Goal: Check status: Check status

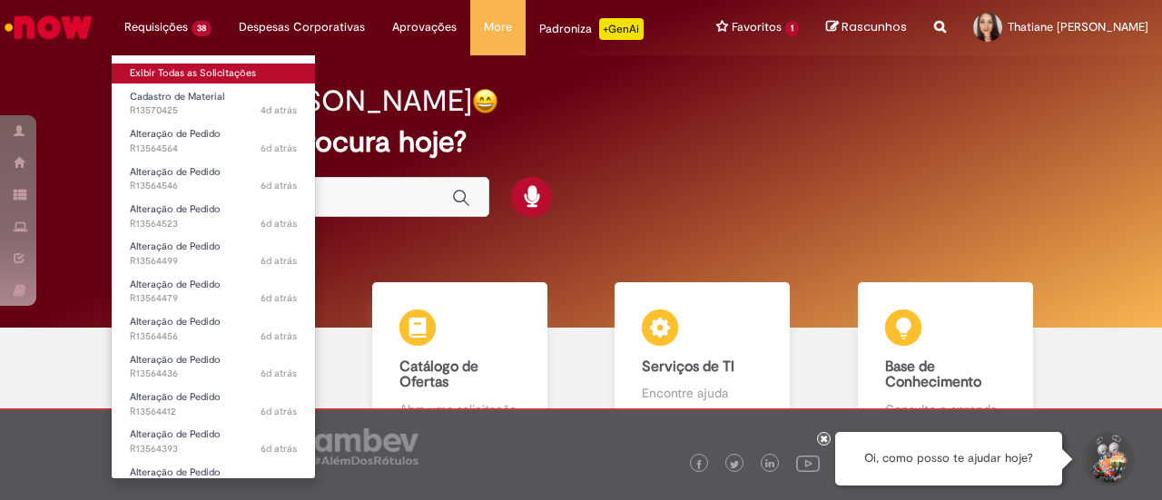
click at [180, 66] on link "Exibir Todas as Solicitações" at bounding box center [213, 74] width 203 height 20
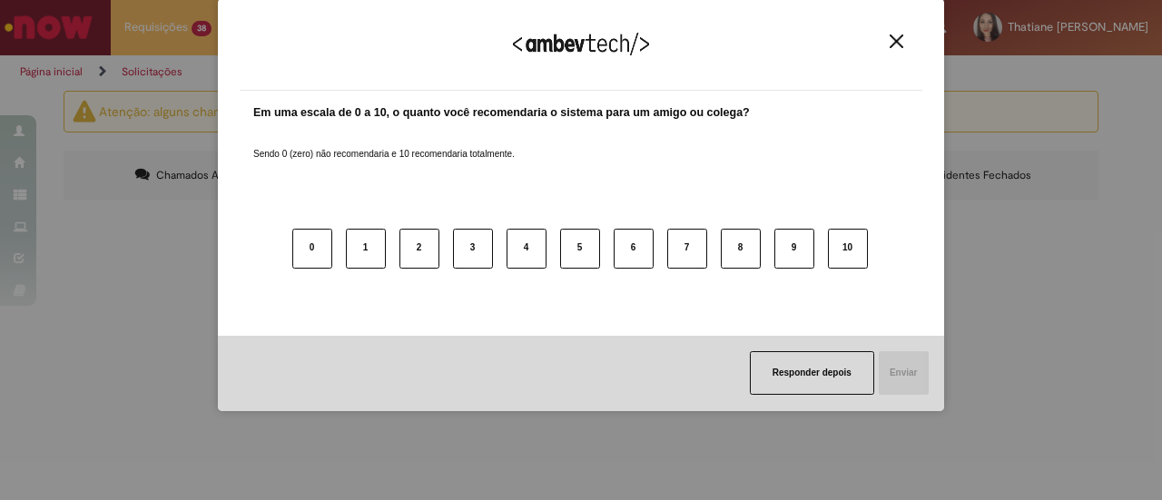
click at [906, 43] on button "Close" at bounding box center [896, 41] width 25 height 15
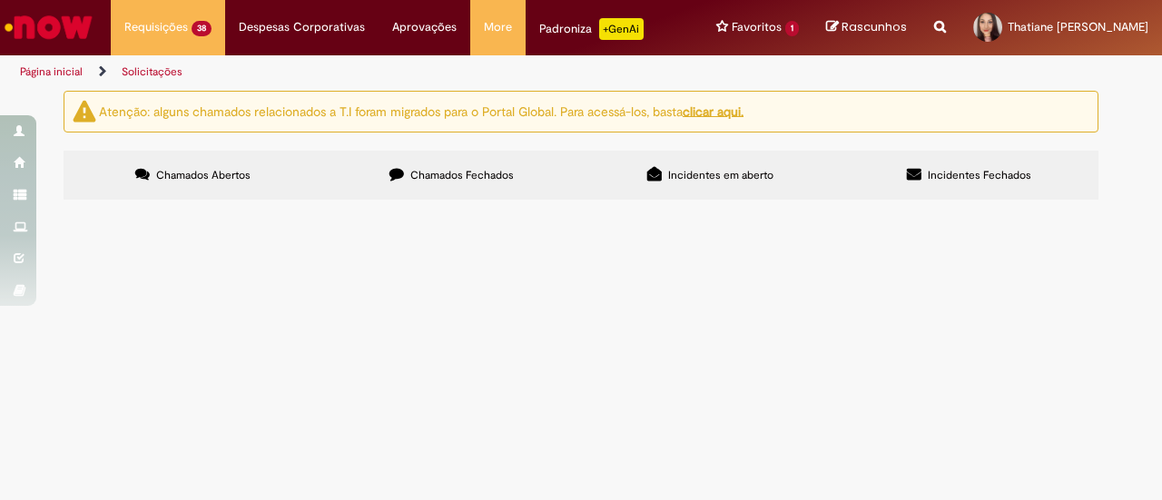
click at [0, 0] on span "R13564564" at bounding box center [0, 0] width 0 height 0
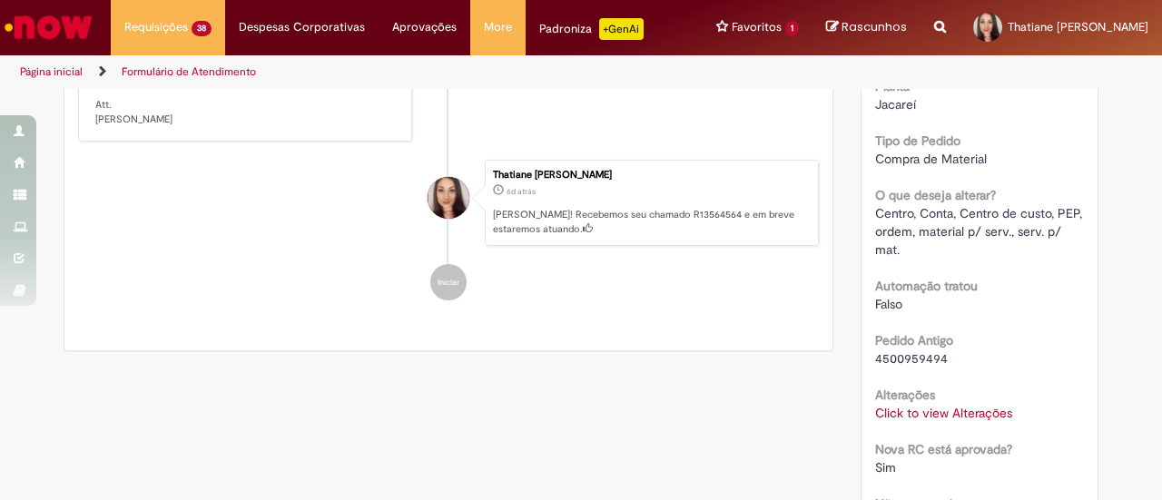
scroll to position [97, 0]
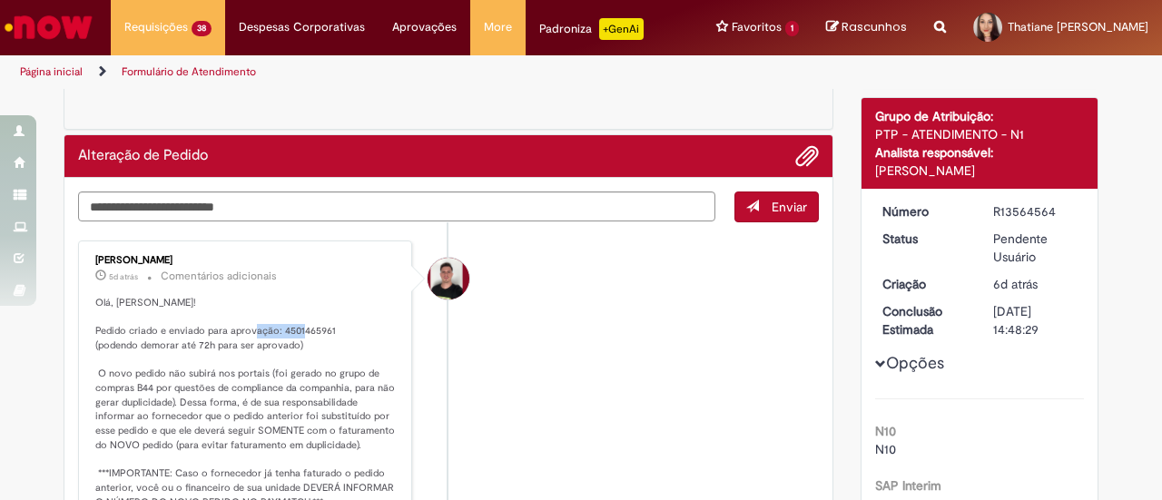
drag, startPoint x: 271, startPoint y: 326, endPoint x: 321, endPoint y: 332, distance: 50.3
click at [321, 332] on p "Olá, [PERSON_NAME]! Pedido criado e enviado para aprovação: 4501465961 (podendo…" at bounding box center [246, 438] width 302 height 285
click at [315, 337] on p "Olá, [PERSON_NAME]! Pedido criado e enviado para aprovação: 4501465961 (podendo…" at bounding box center [246, 438] width 302 height 285
drag, startPoint x: 274, startPoint y: 329, endPoint x: 324, endPoint y: 330, distance: 49.9
click at [324, 330] on p "Olá, [PERSON_NAME]! Pedido criado e enviado para aprovação: 4501465961 (podendo…" at bounding box center [246, 438] width 302 height 285
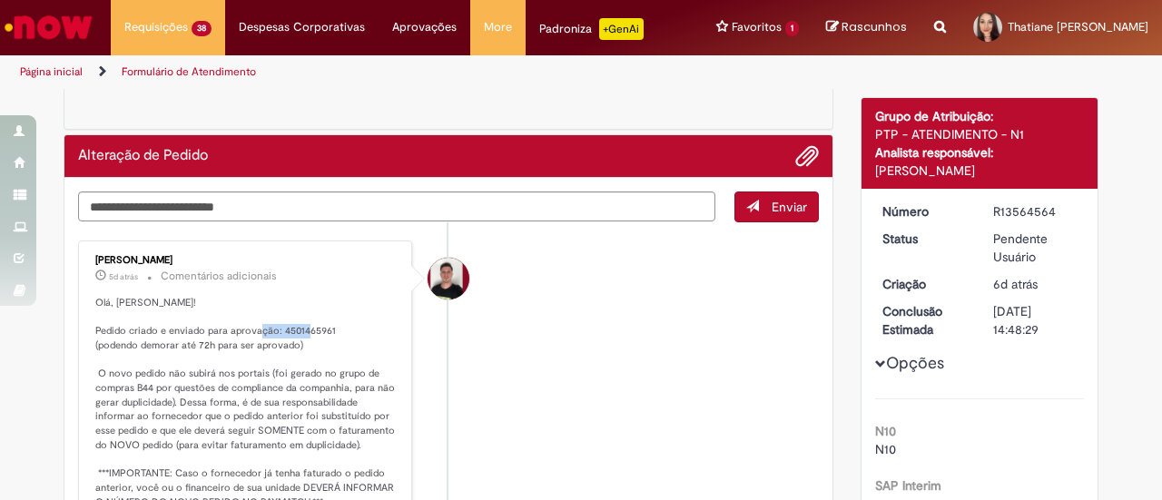
copy p "4501465961"
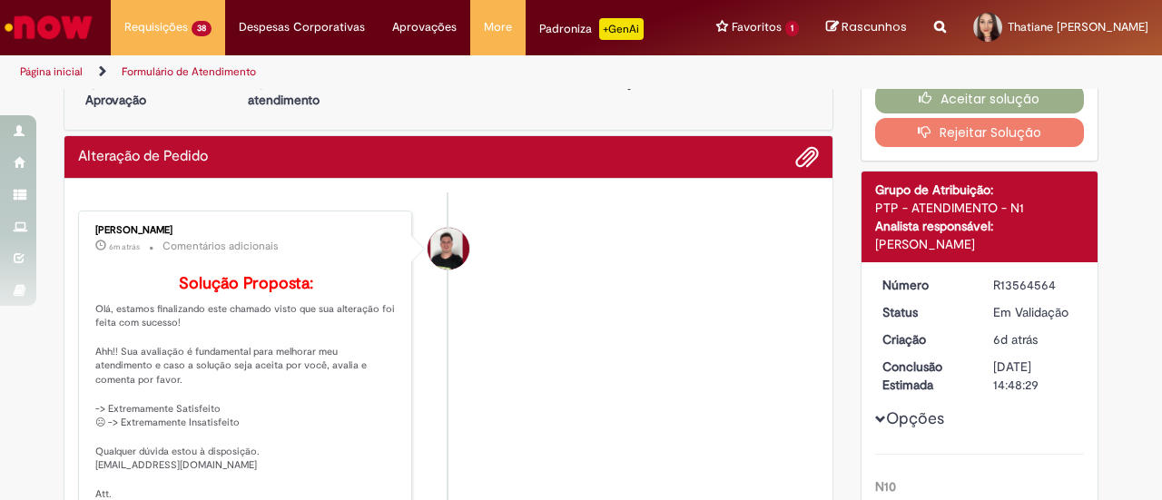
scroll to position [0, 0]
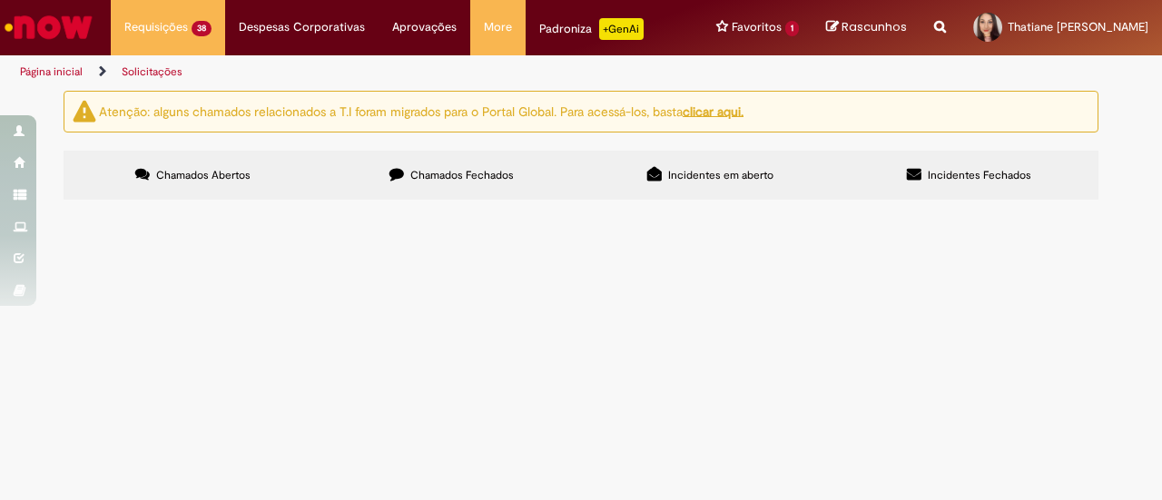
click at [0, 0] on input "Pesquisar" at bounding box center [0, 0] width 0 height 0
paste input "*********"
type input "*********"
click at [0, 0] on button "Pesquisar" at bounding box center [0, 0] width 0 height 0
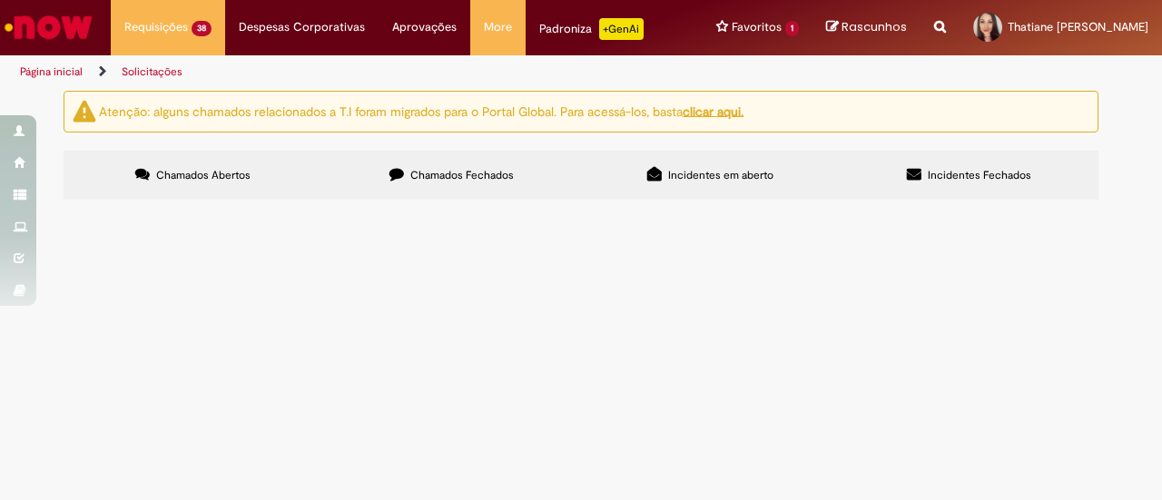
click at [0, 0] on th "Número" at bounding box center [0, 0] width 0 height 0
click at [0, 0] on span "R13564546" at bounding box center [0, 0] width 0 height 0
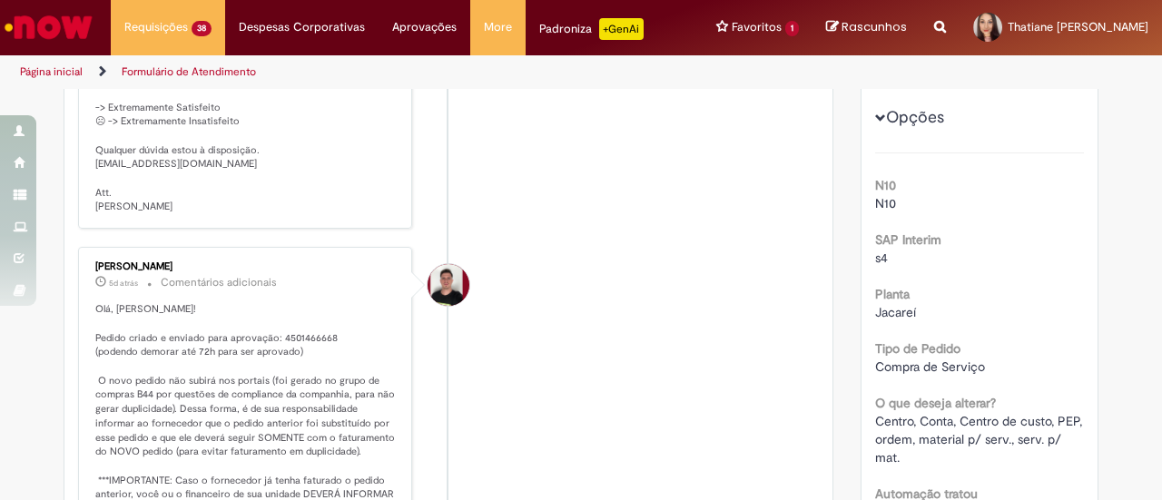
scroll to position [363, 0]
drag, startPoint x: 272, startPoint y: 344, endPoint x: 328, endPoint y: 346, distance: 55.4
click at [328, 346] on p "Olá, [PERSON_NAME]! Pedido criado e enviado para aprovação: 4501466668 (podendo…" at bounding box center [246, 443] width 302 height 285
copy p "4501466668"
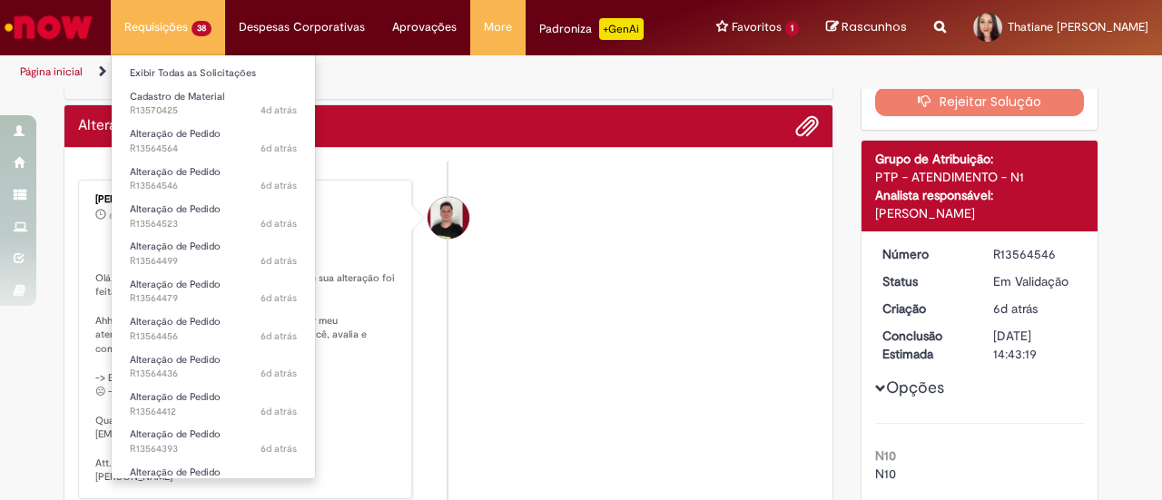
scroll to position [0, 0]
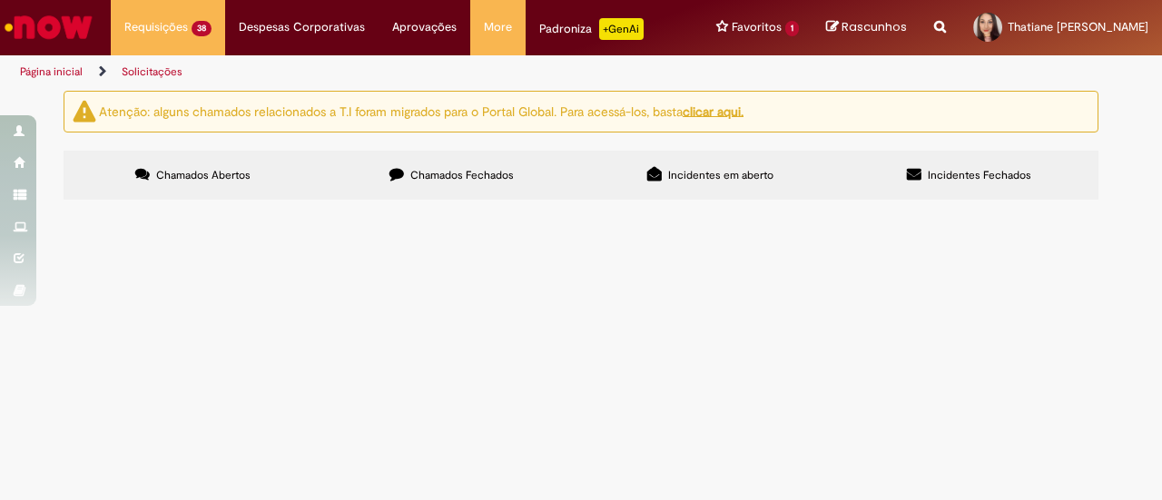
click at [0, 0] on input "Pesquisar" at bounding box center [0, 0] width 0 height 0
paste input "*********"
type input "*********"
click at [0, 0] on button "Pesquisar" at bounding box center [0, 0] width 0 height 0
click at [0, 0] on td "R13564564" at bounding box center [0, 0] width 0 height 0
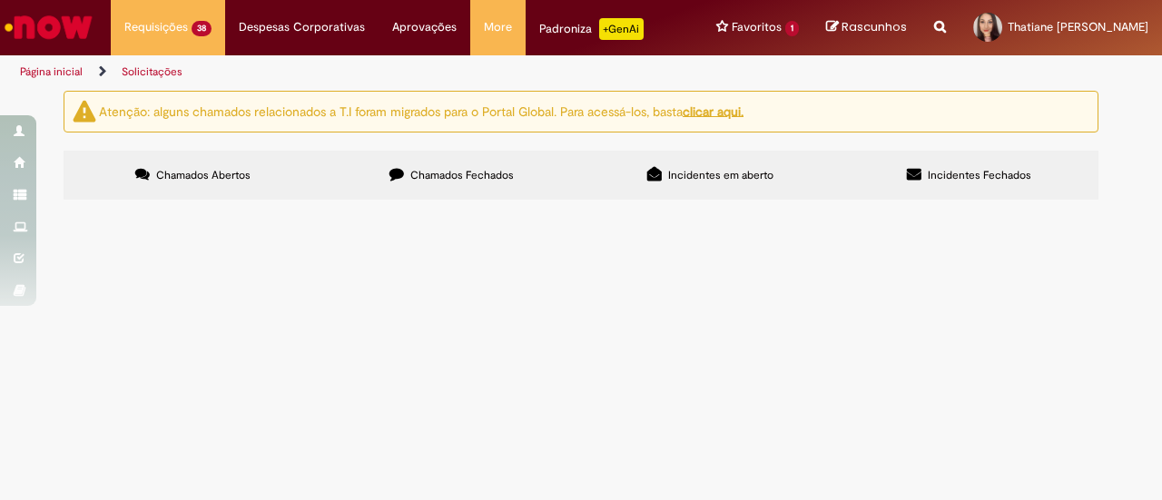
click at [0, 0] on span "R13564564" at bounding box center [0, 0] width 0 height 0
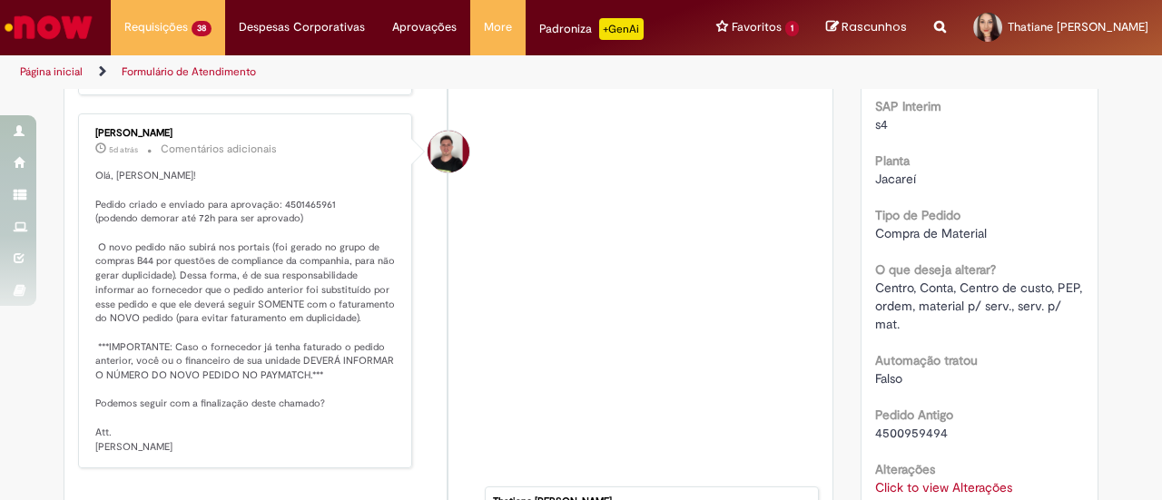
scroll to position [467, 0]
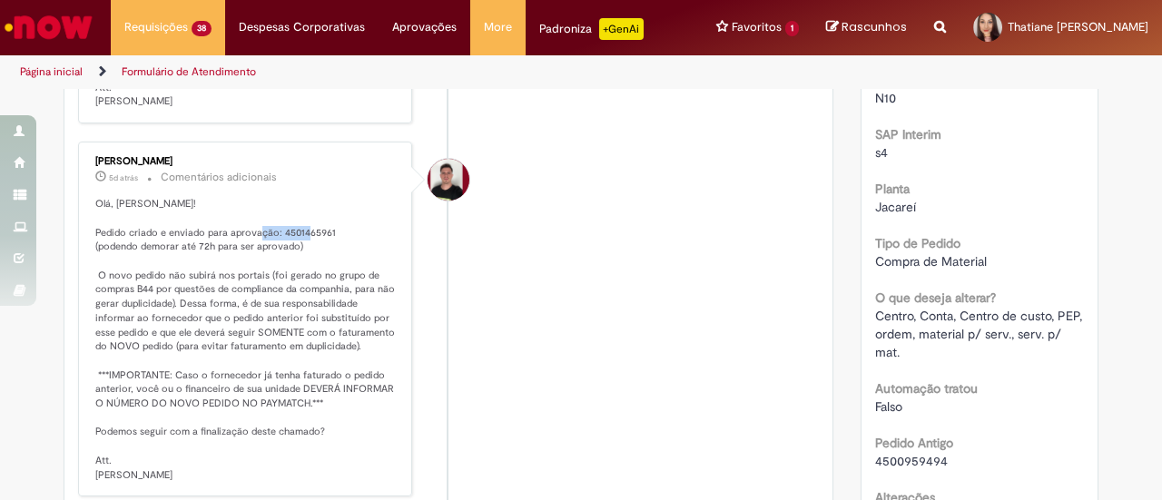
drag, startPoint x: 272, startPoint y: 242, endPoint x: 323, endPoint y: 242, distance: 50.8
click at [323, 242] on p "Olá, [PERSON_NAME]! Pedido criado e enviado para aprovação: 4501465961 (podendo…" at bounding box center [246, 339] width 302 height 285
copy p "4501465961"
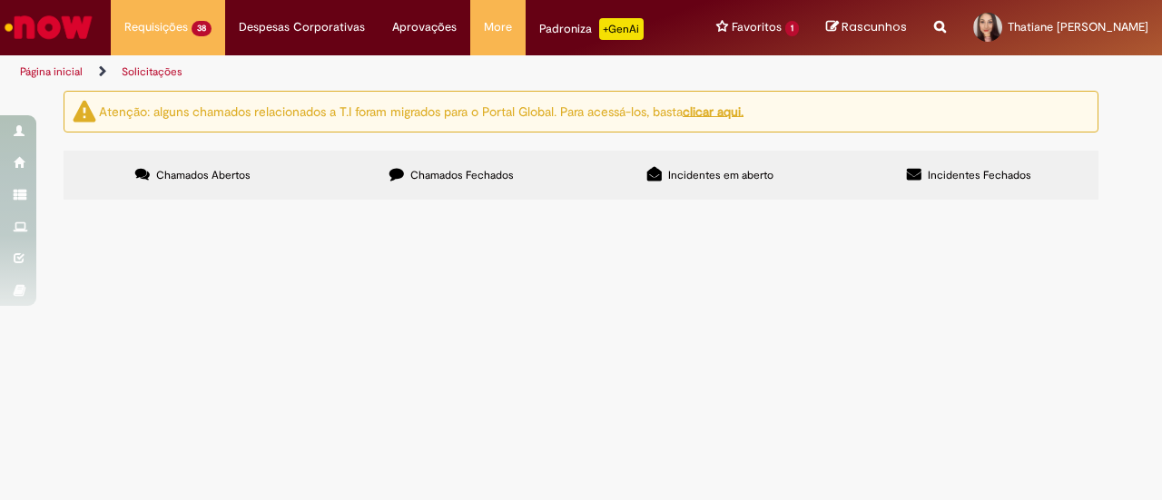
click at [283, 162] on label "Chamados Abertos" at bounding box center [193, 175] width 259 height 49
click at [520, 163] on label "Chamados Fechados" at bounding box center [451, 175] width 259 height 49
click at [202, 167] on label "Chamados Abertos" at bounding box center [193, 175] width 259 height 49
click at [0, 0] on span "R13564546" at bounding box center [0, 0] width 0 height 0
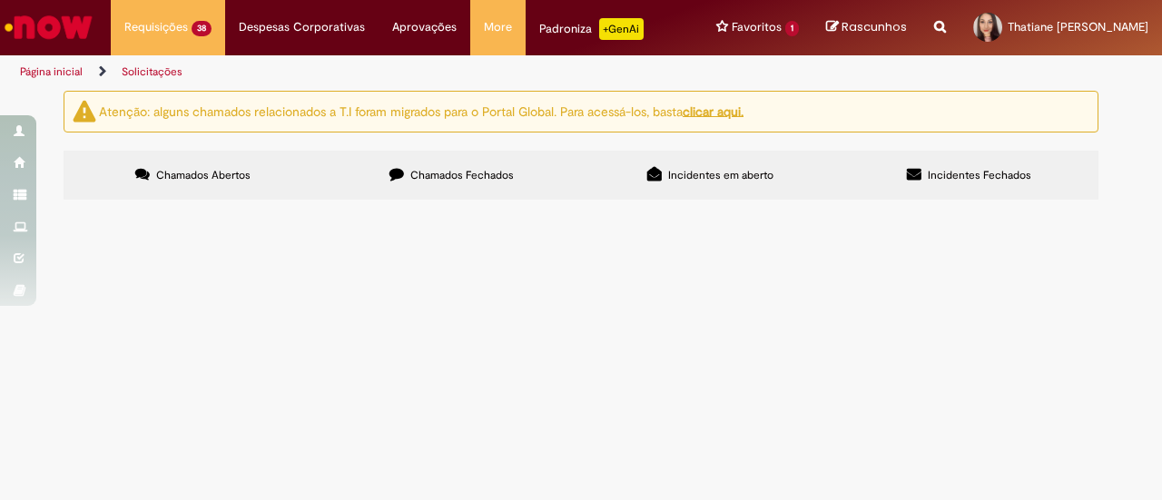
click at [0, 0] on span "R13564546" at bounding box center [0, 0] width 0 height 0
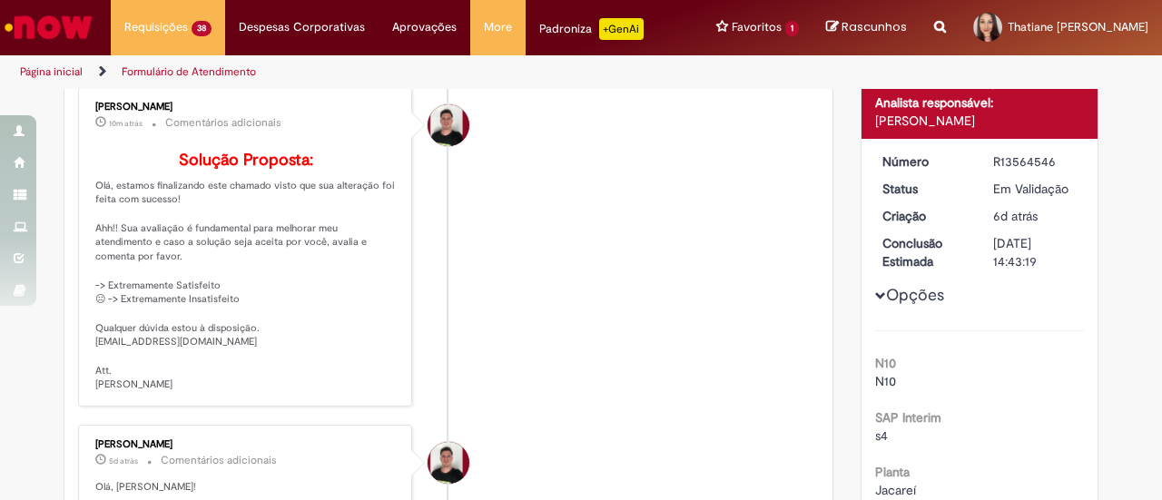
scroll to position [183, 0]
